Goal: Ask a question

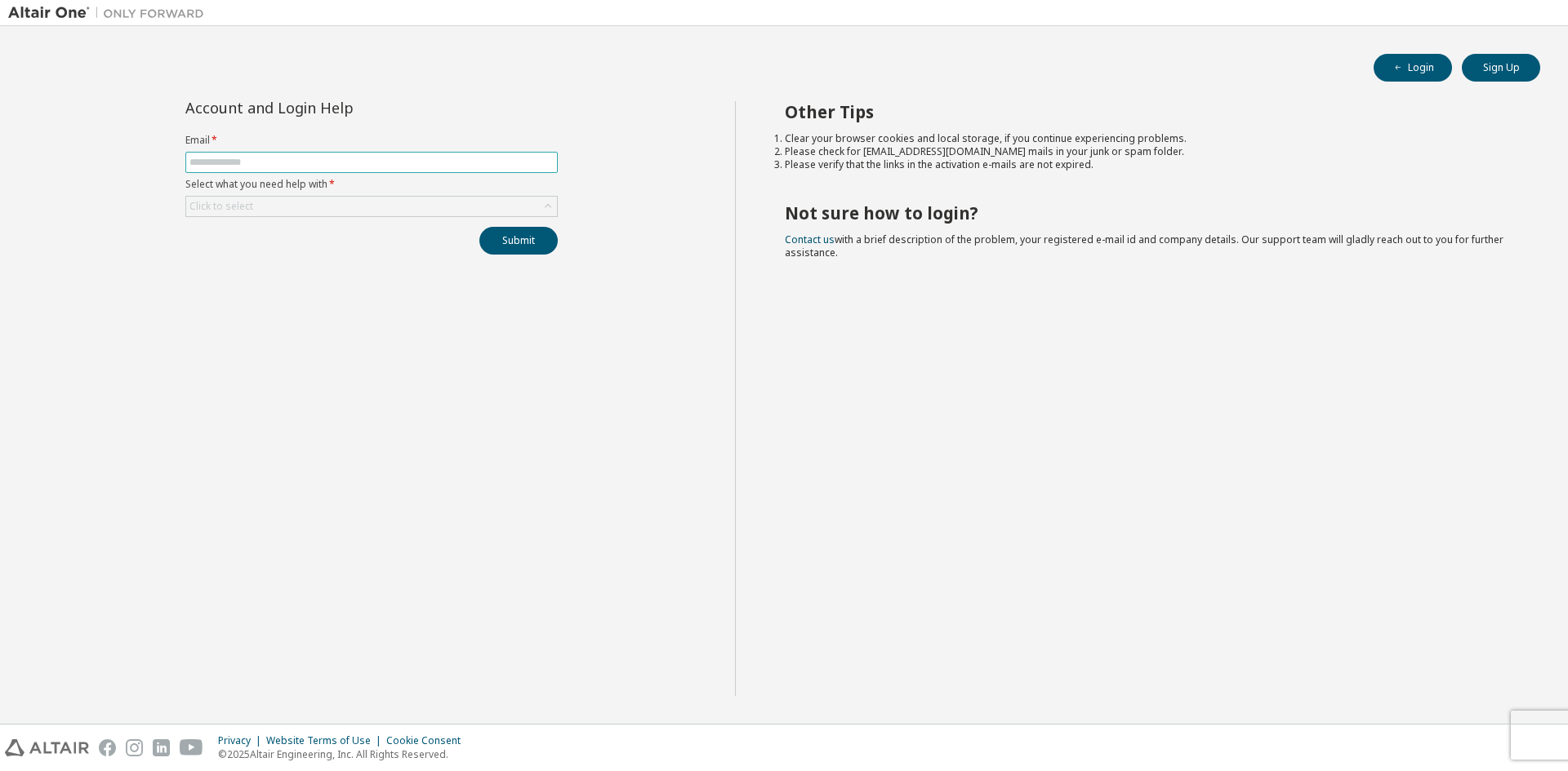
click at [266, 161] on input "text" at bounding box center [372, 163] width 364 height 13
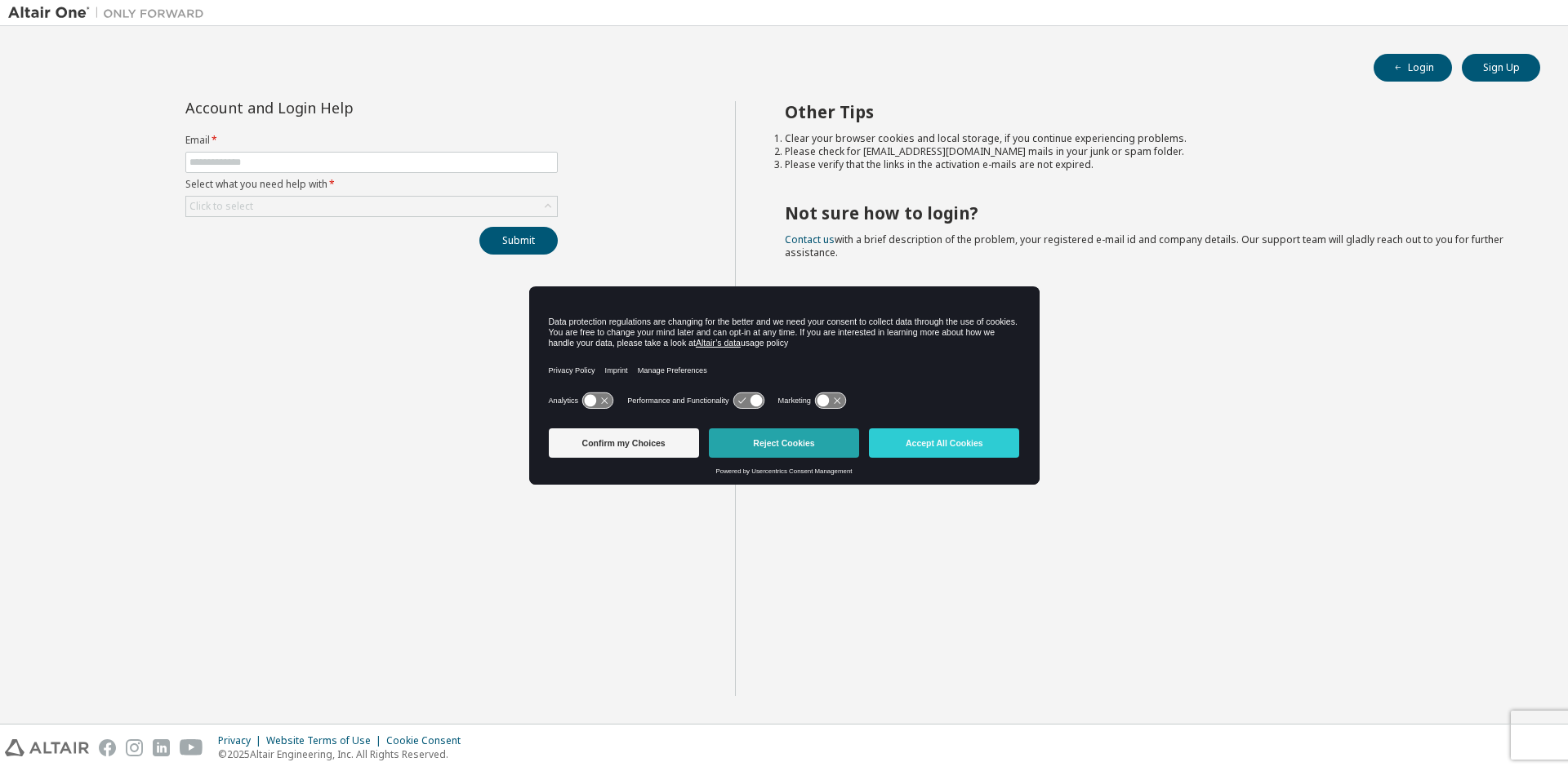
click at [855, 452] on button "Reject Cookies" at bounding box center [784, 443] width 150 height 29
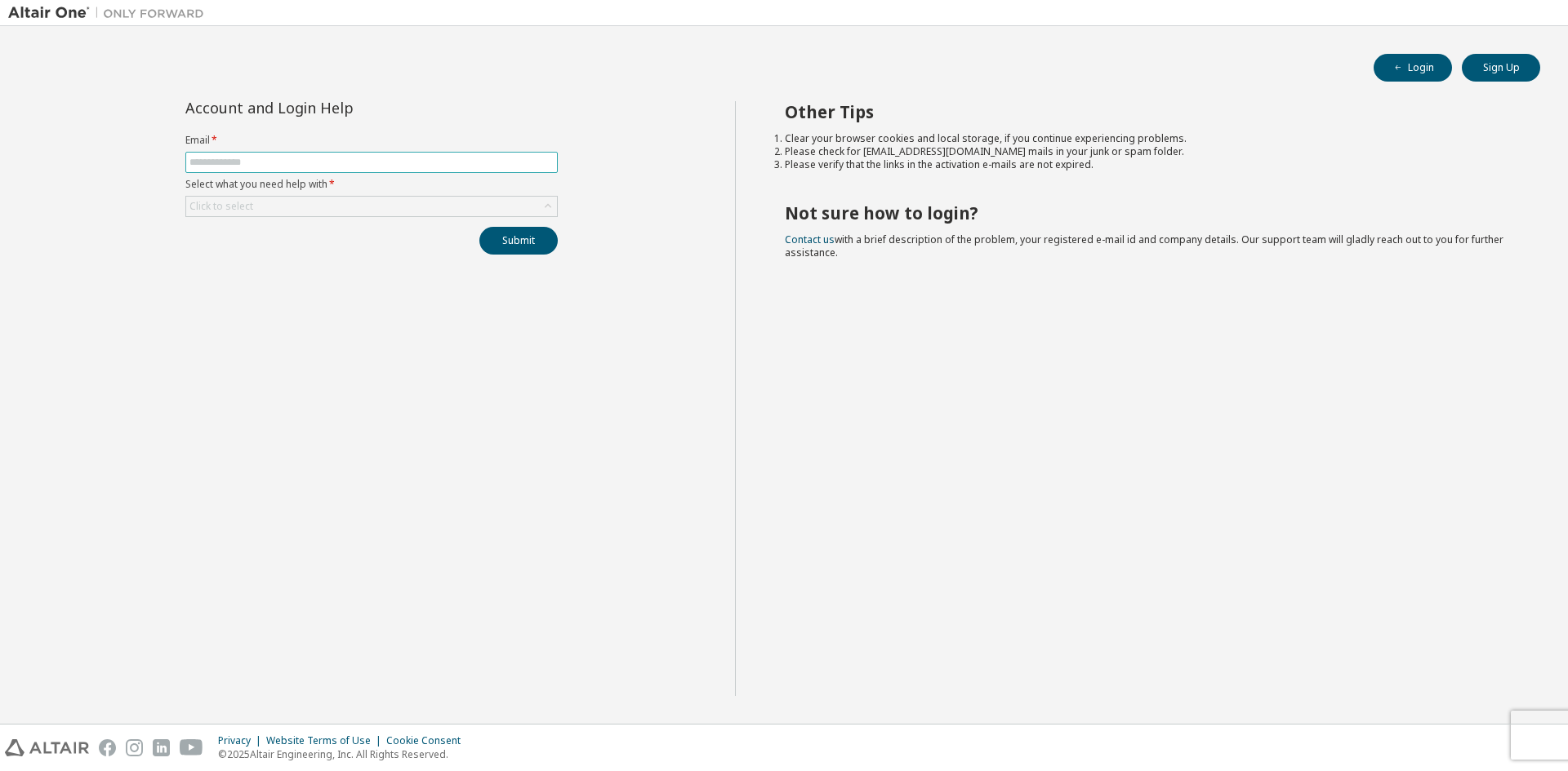
click at [418, 163] on input "text" at bounding box center [372, 163] width 364 height 13
type input "**********"
click at [444, 213] on div "Click to select" at bounding box center [372, 207] width 371 height 20
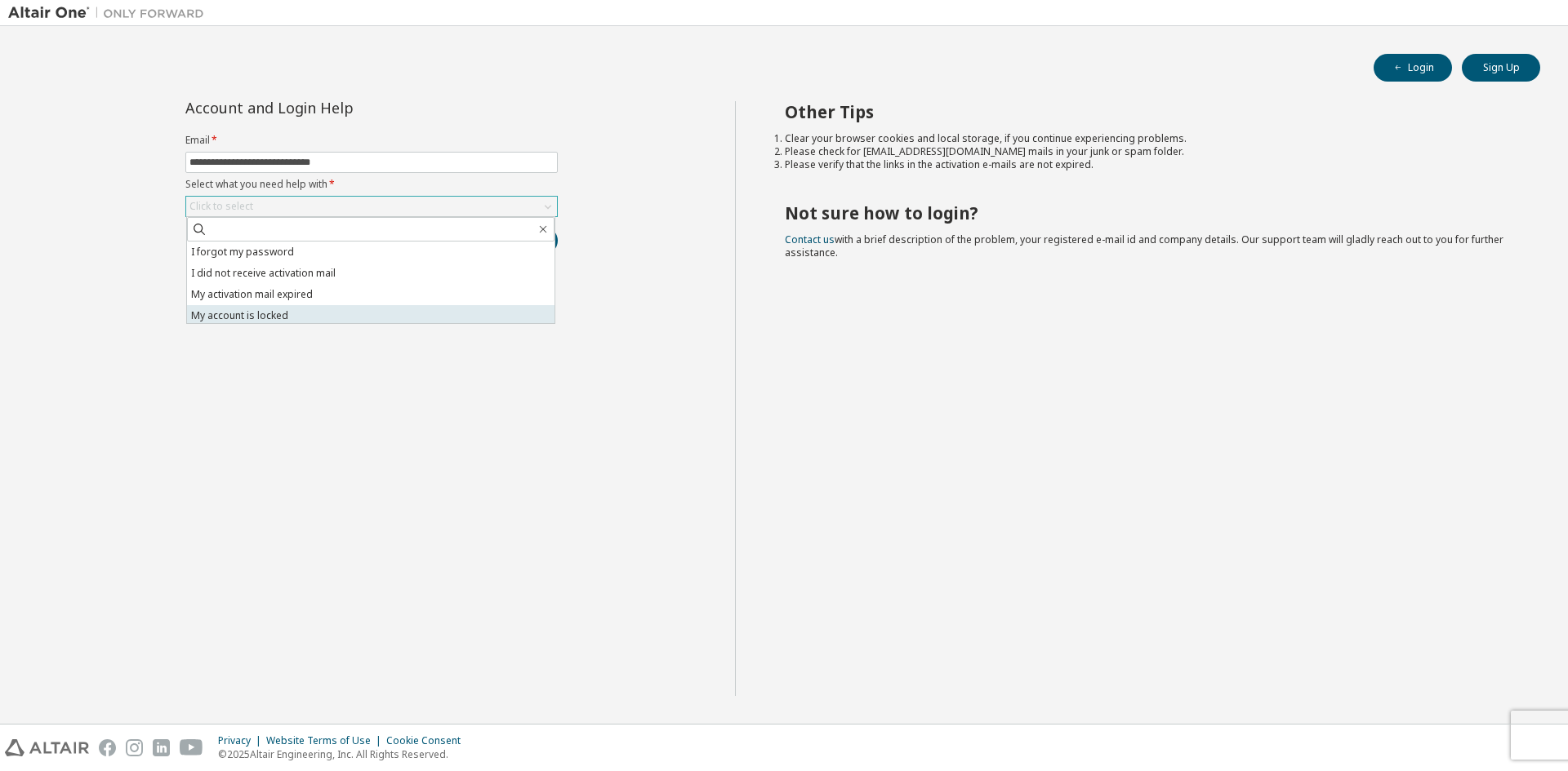
scroll to position [46, 0]
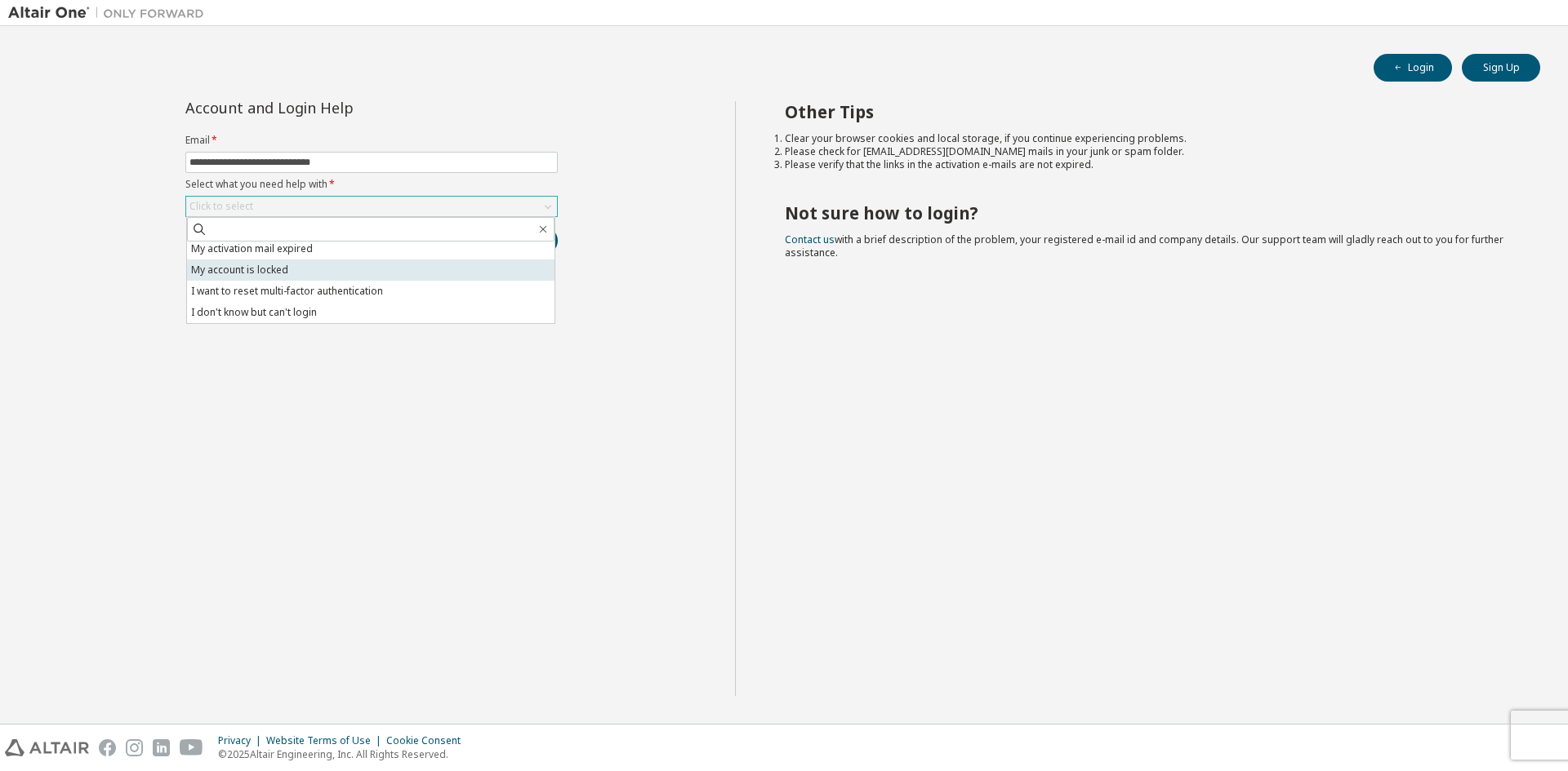
click at [348, 316] on li "I don't know but can't login" at bounding box center [371, 313] width 368 height 21
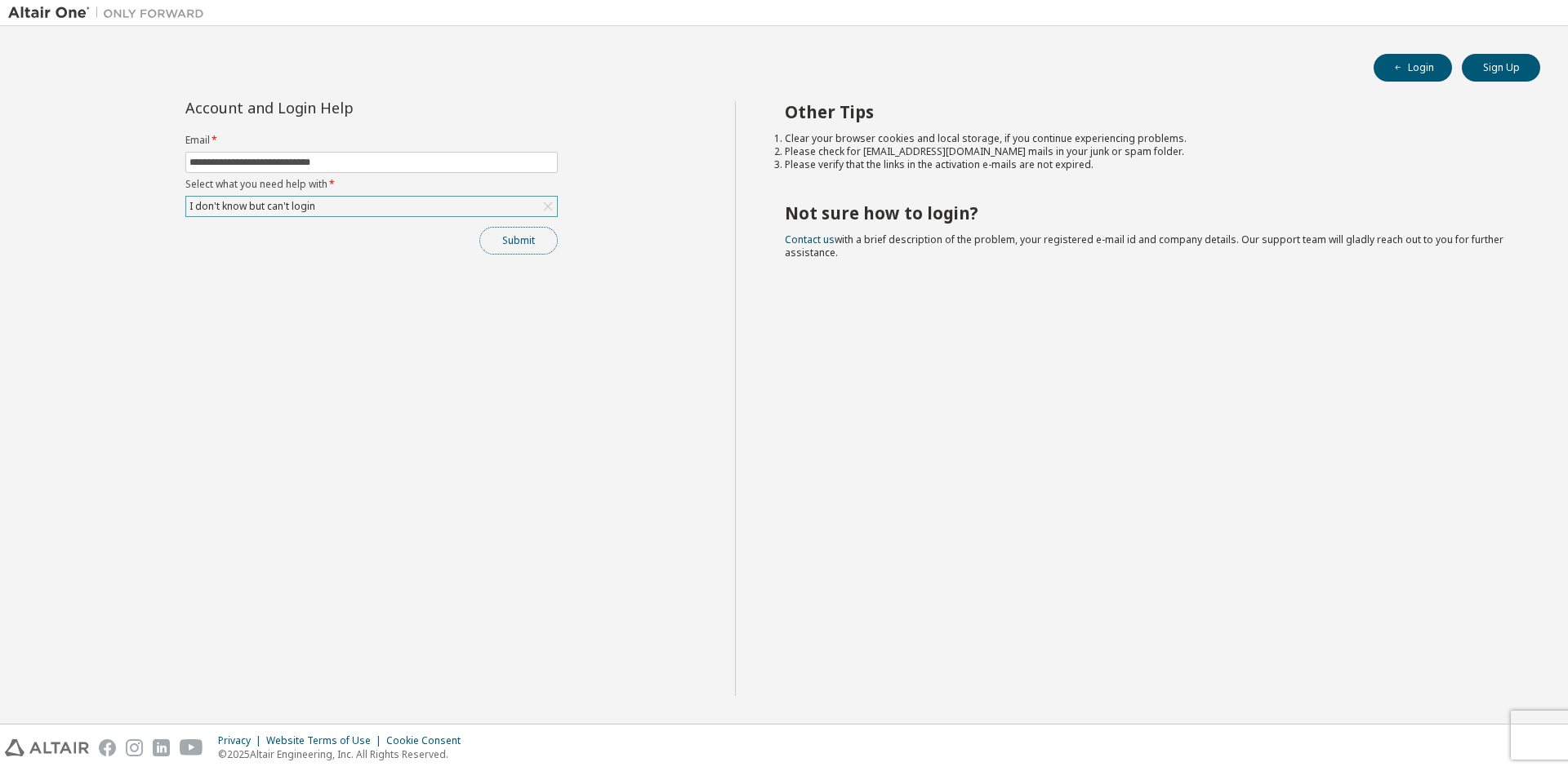
click at [537, 238] on button "Submit" at bounding box center [519, 241] width 78 height 28
click at [497, 229] on button "Submit" at bounding box center [519, 241] width 78 height 28
